Goal: Transaction & Acquisition: Purchase product/service

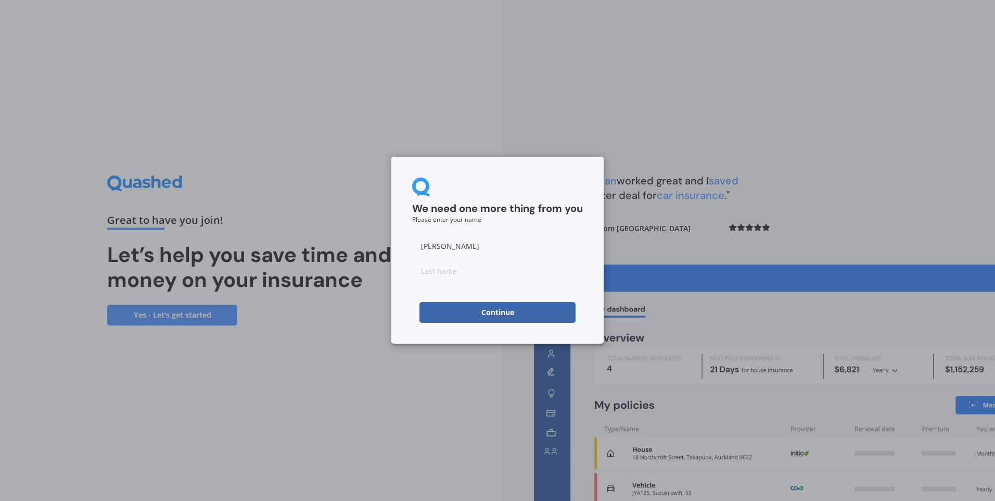
type input "[PERSON_NAME]"
click at [425, 272] on input at bounding box center [497, 270] width 171 height 21
type input "[PERSON_NAME]"
click at [452, 308] on button "Continue" at bounding box center [497, 312] width 156 height 21
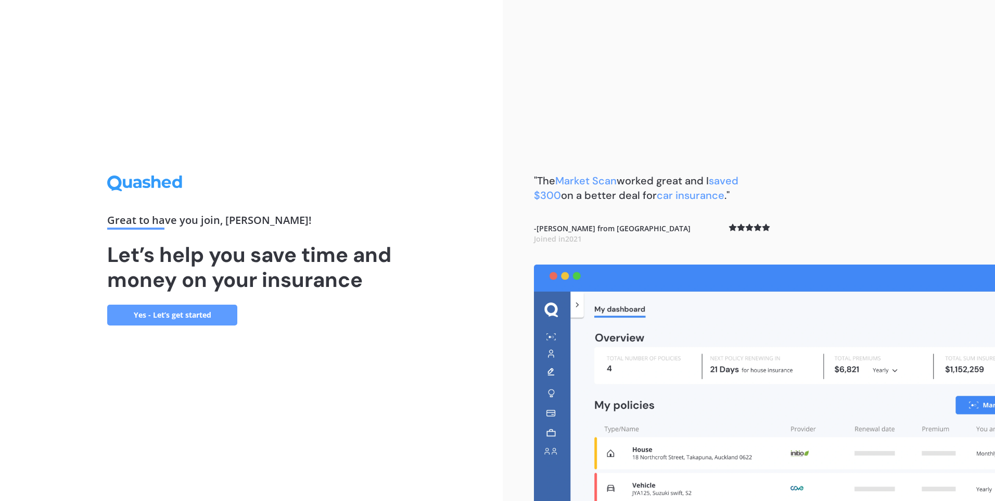
click at [182, 317] on link "Yes - Let’s get started" at bounding box center [172, 314] width 130 height 21
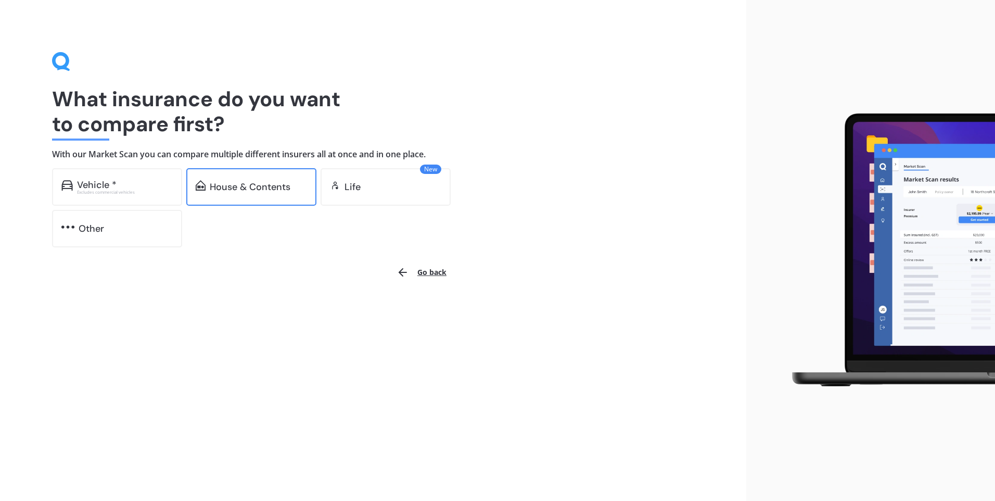
click at [237, 187] on div "House & Contents" at bounding box center [250, 187] width 81 height 10
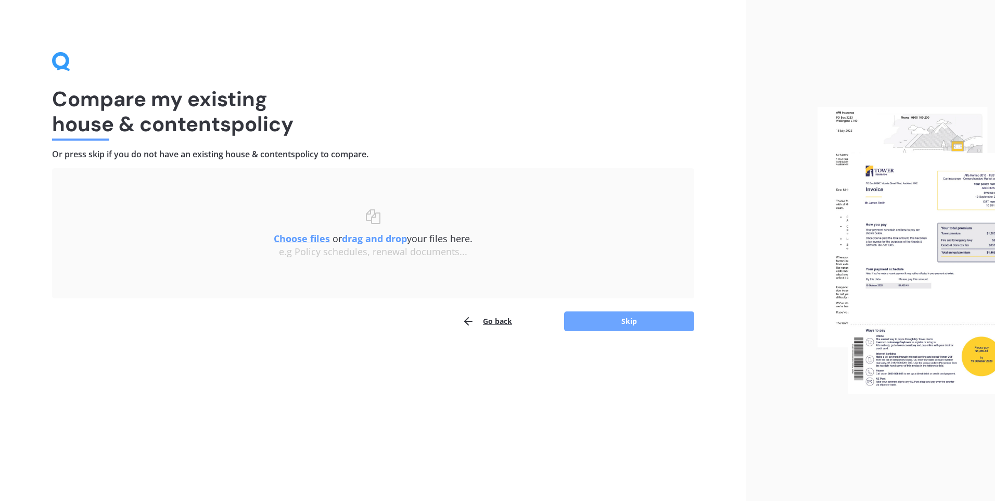
click at [657, 325] on button "Skip" at bounding box center [629, 321] width 130 height 20
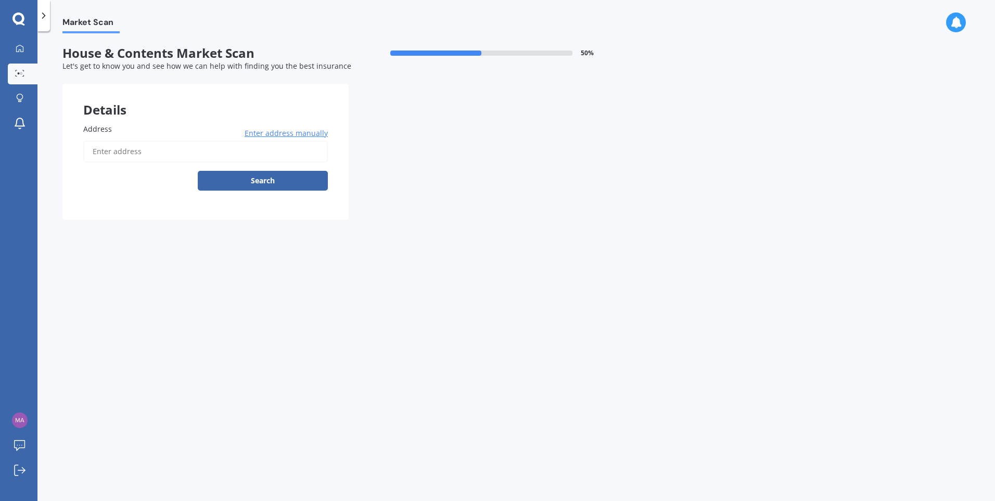
click at [133, 149] on input "Address" at bounding box center [205, 152] width 245 height 22
type input "[STREET_ADDRESS]"
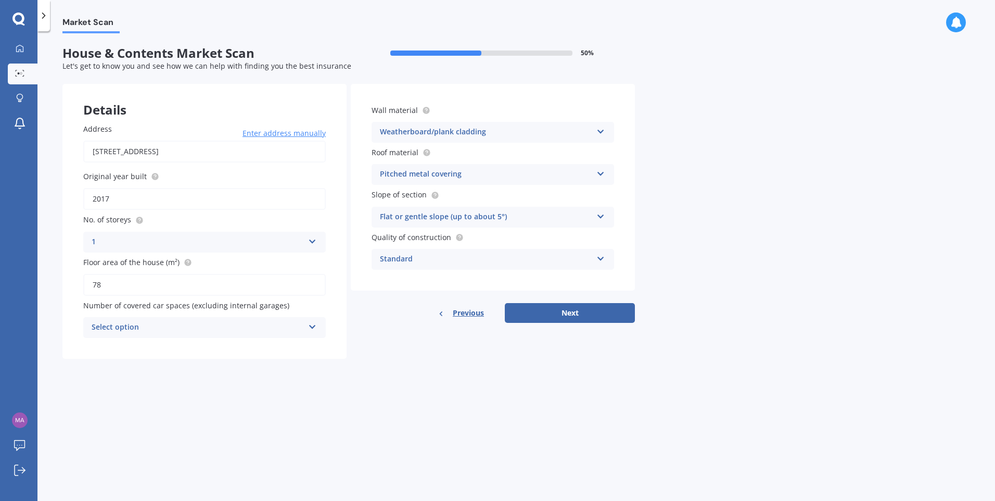
click at [304, 324] on div "Select option 0 1 2 3 4 5+" at bounding box center [204, 327] width 243 height 21
click at [95, 384] on span "2" at bounding box center [94, 385] width 4 height 10
click at [573, 311] on button "Next" at bounding box center [570, 313] width 130 height 20
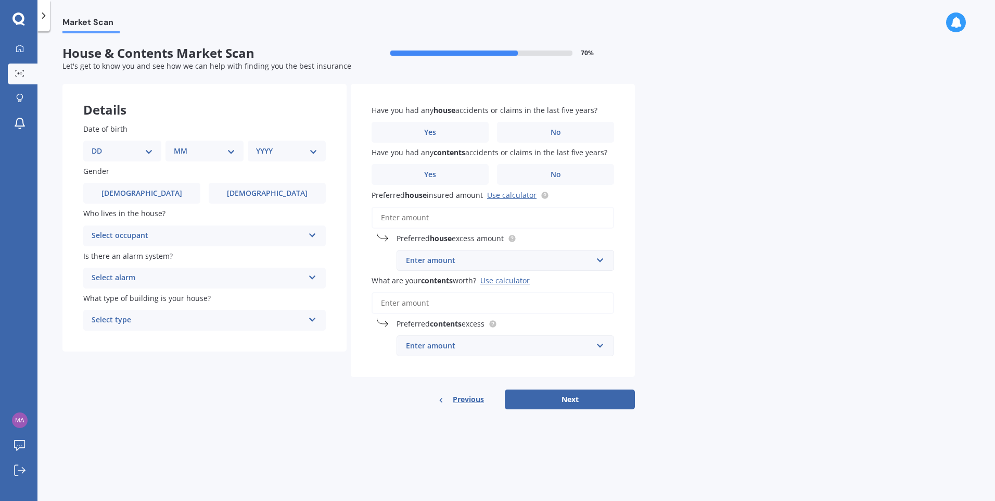
click at [98, 152] on select "DD 01 02 03 04 05 06 07 08 09 10 11 12 13 14 15 16 17 18 19 20 21 22 23 24 25 2…" at bounding box center [122, 150] width 61 height 11
select select "03"
click at [100, 145] on select "DD 01 02 03 04 05 06 07 08 09 10 11 12 13 14 15 16 17 18 19 20 21 22 23 24 25 2…" at bounding box center [122, 150] width 61 height 11
click at [184, 147] on select "MM 01 02 03 04 05 06 07 08 09 10 11 12" at bounding box center [206, 150] width 57 height 11
select select "07"
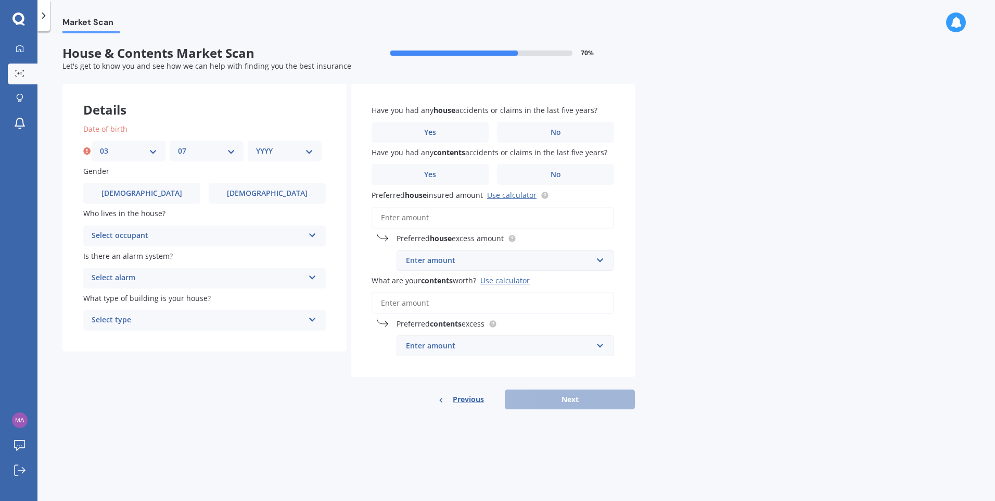
click at [178, 145] on select "MM 01 02 03 04 05 06 07 08 09 10 11 12" at bounding box center [206, 150] width 57 height 11
click at [257, 148] on select "YYYY 2009 2008 2007 2006 2005 2004 2003 2002 2001 2000 1999 1998 1997 1996 1995…" at bounding box center [284, 150] width 57 height 11
select select "1975"
click at [256, 145] on select "YYYY 2009 2008 2007 2006 2005 2004 2003 2002 2001 2000 1999 1998 1997 1996 1995…" at bounding box center [284, 150] width 57 height 11
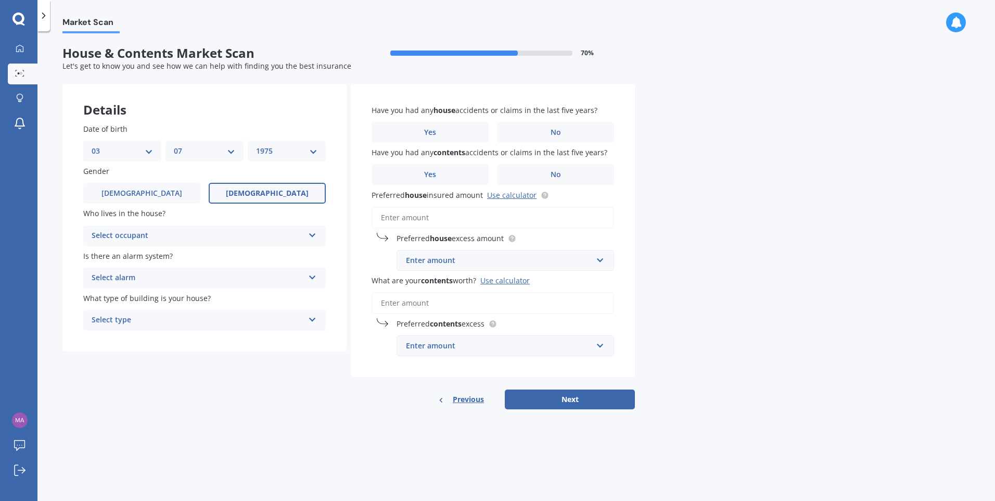
click at [261, 190] on span "[DEMOGRAPHIC_DATA]" at bounding box center [267, 193] width 83 height 9
click at [0, 0] on input "[DEMOGRAPHIC_DATA]" at bounding box center [0, 0] width 0 height 0
click at [316, 235] on icon at bounding box center [312, 232] width 9 height 7
click at [113, 250] on div "Owner" at bounding box center [204, 256] width 241 height 19
click at [311, 277] on icon at bounding box center [312, 275] width 9 height 7
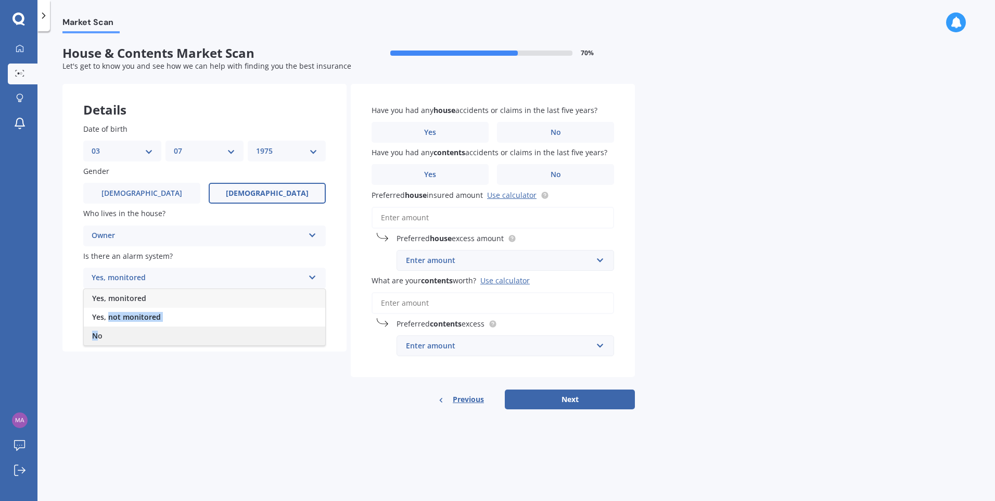
drag, startPoint x: 108, startPoint y: 316, endPoint x: 99, endPoint y: 338, distance: 23.1
click at [99, 338] on div "Yes, monitored Yes, not monitored No" at bounding box center [204, 316] width 243 height 57
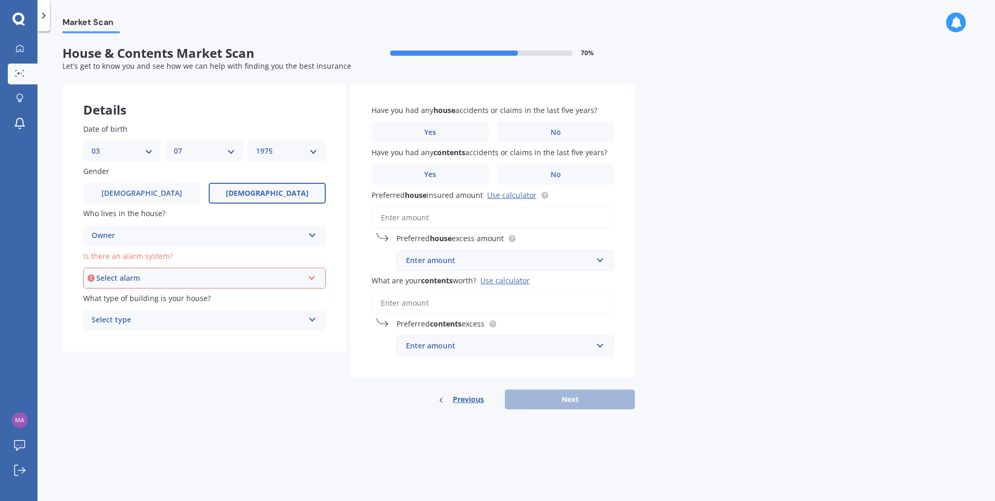
click at [99, 338] on div "Date of birth DD 01 02 03 04 05 06 07 08 09 10 11 12 13 14 15 16 17 18 19 20 21…" at bounding box center [204, 227] width 284 height 249
click at [309, 277] on icon at bounding box center [312, 275] width 9 height 7
click at [104, 329] on div "No" at bounding box center [204, 335] width 240 height 19
click at [234, 364] on div "Details Date of birth DD 01 02 03 04 05 06 07 08 09 10 11 12 13 14 15 16 17 18 …" at bounding box center [348, 247] width 572 height 326
click at [317, 318] on div "Select type Freestanding Multi-unit (in a block of 6 or less) Multi-unit (in a …" at bounding box center [204, 320] width 243 height 21
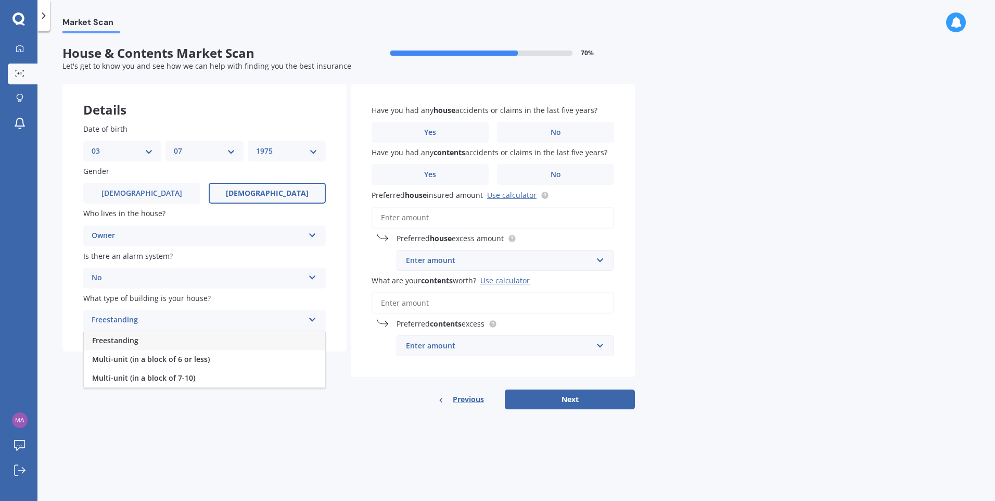
click at [176, 340] on div "Freestanding" at bounding box center [204, 340] width 241 height 19
click at [552, 138] on label "No" at bounding box center [555, 132] width 117 height 21
click at [0, 0] on input "No" at bounding box center [0, 0] width 0 height 0
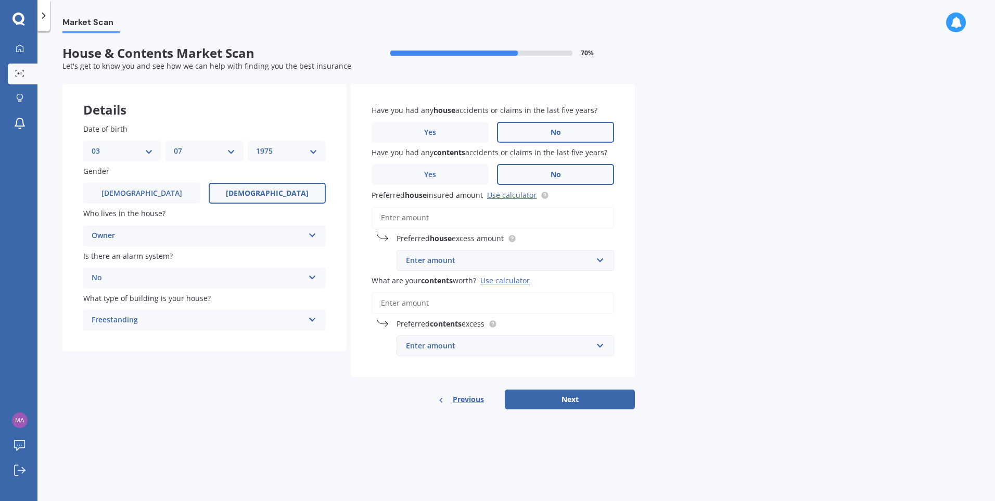
click at [555, 172] on span "No" at bounding box center [556, 174] width 10 height 9
click at [0, 0] on input "No" at bounding box center [0, 0] width 0 height 0
click at [422, 213] on input "Preferred house insured amount Use calculator" at bounding box center [493, 218] width 243 height 22
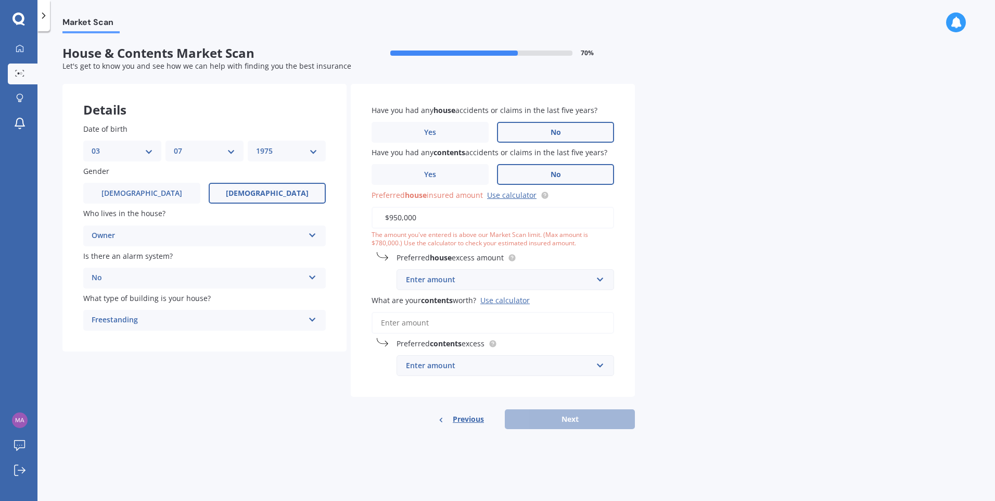
type input "$950,000"
click at [605, 280] on input "text" at bounding box center [502, 280] width 208 height 20
click at [409, 297] on span "$300" at bounding box center [413, 299] width 17 height 10
click at [625, 312] on div "Have you had any house accidents or claims in the last five years? Yes No Have …" at bounding box center [493, 240] width 284 height 313
click at [505, 324] on input "What are your contents worth? Use calculator" at bounding box center [493, 323] width 243 height 22
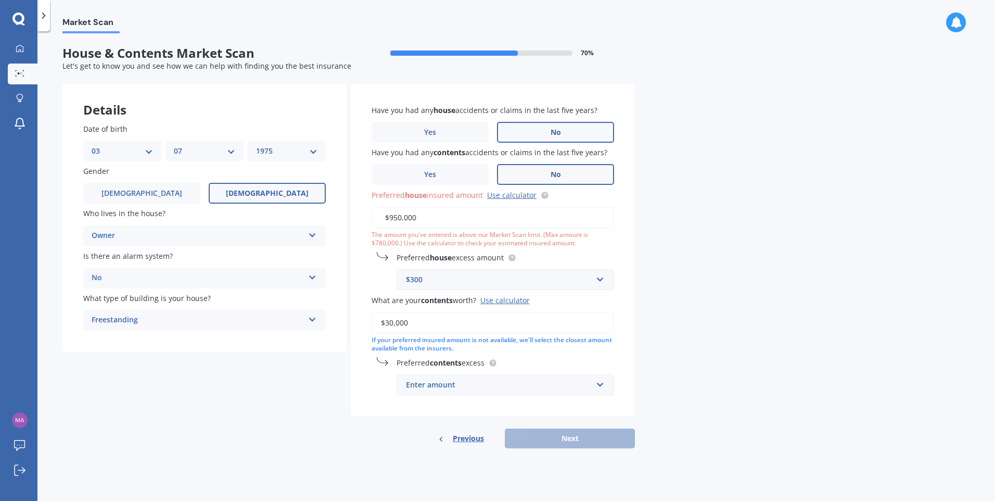
type input "$30,000"
click at [619, 358] on div "Have you had any house accidents or claims in the last five years? Yes No Have …" at bounding box center [493, 250] width 284 height 333
click at [602, 386] on input "text" at bounding box center [502, 385] width 208 height 20
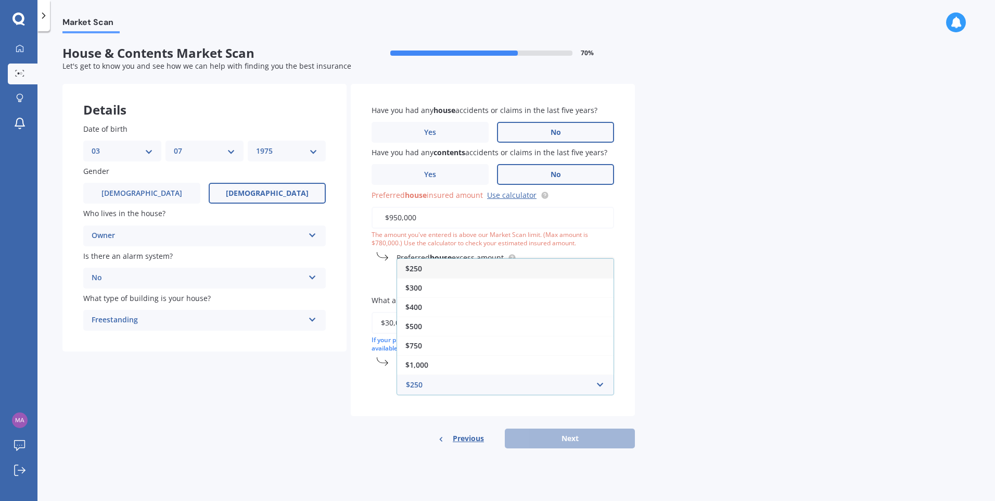
click at [419, 270] on span "$250" at bounding box center [413, 268] width 17 height 10
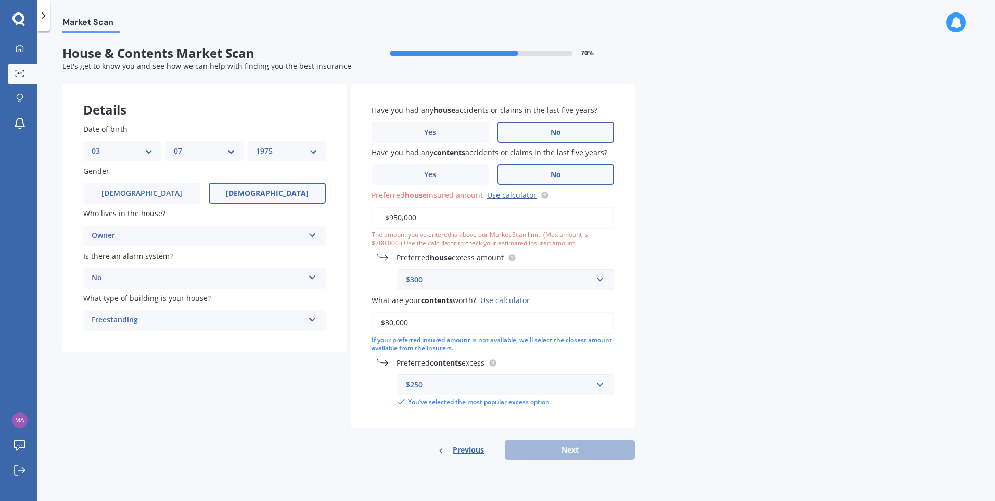
click at [586, 445] on div "Previous Next" at bounding box center [493, 450] width 284 height 20
click at [586, 451] on div "Previous Next" at bounding box center [493, 450] width 284 height 20
click at [597, 246] on div "The amount you've entered is above our Market Scan limit. (Max amount is $780,0…" at bounding box center [493, 240] width 243 height 18
